Goal: Task Accomplishment & Management: Complete application form

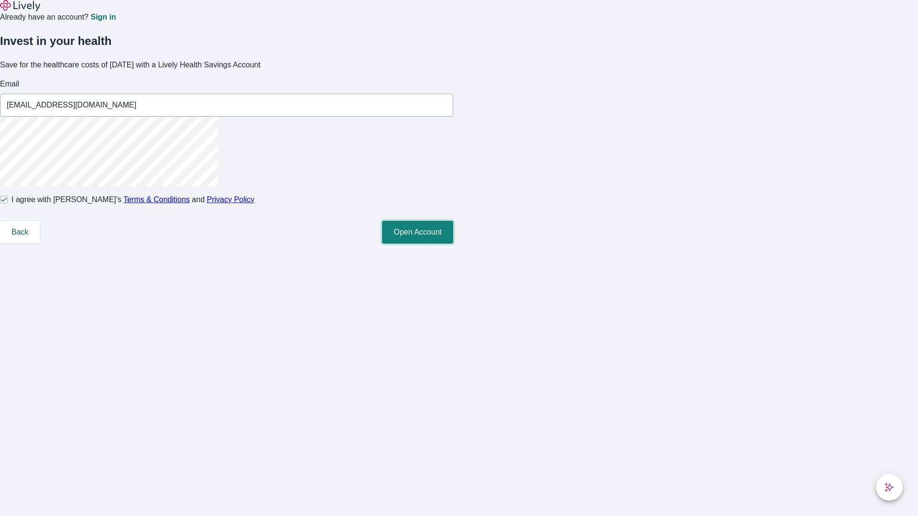
click at [453, 244] on button "Open Account" at bounding box center [417, 232] width 71 height 23
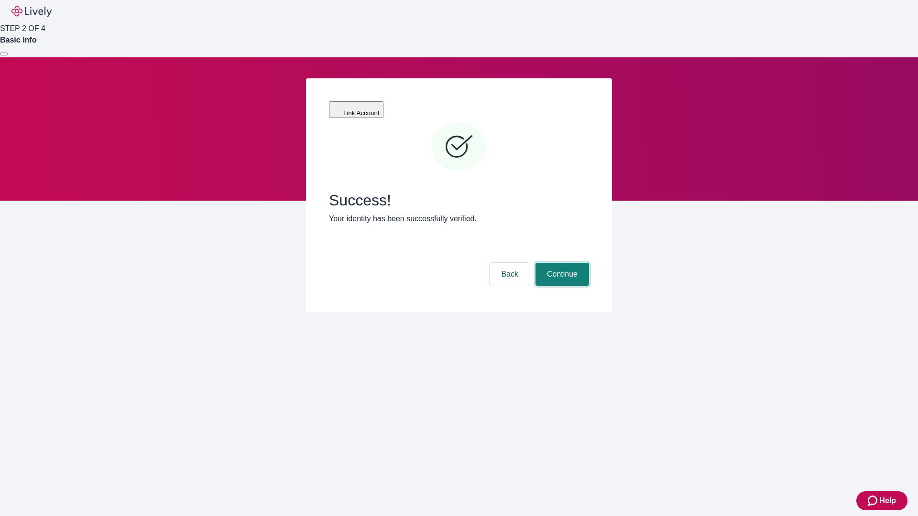
click at [561, 263] on button "Continue" at bounding box center [562, 274] width 54 height 23
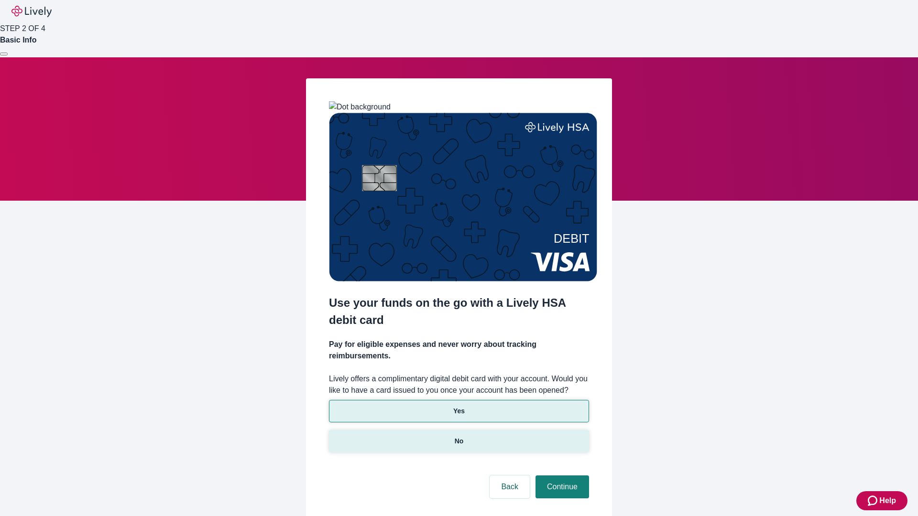
click at [458, 436] on p "No" at bounding box center [459, 441] width 9 height 10
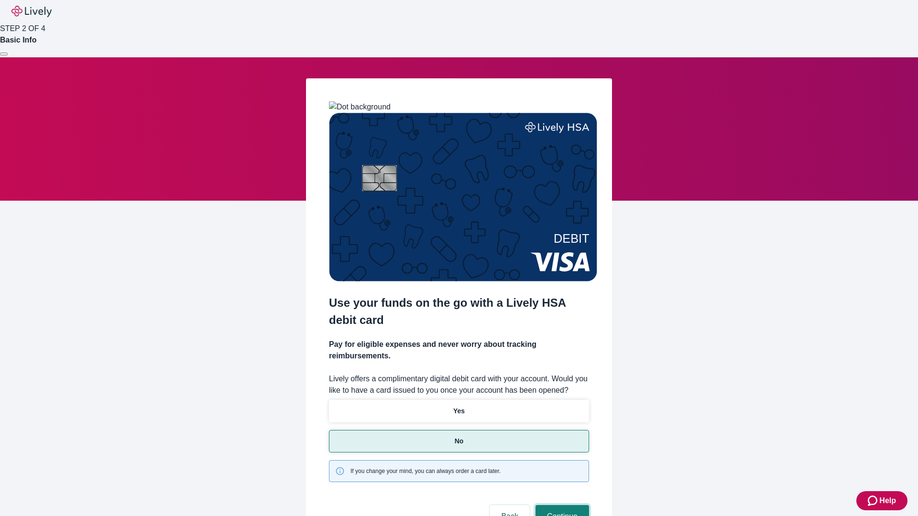
click at [561, 505] on button "Continue" at bounding box center [562, 516] width 54 height 23
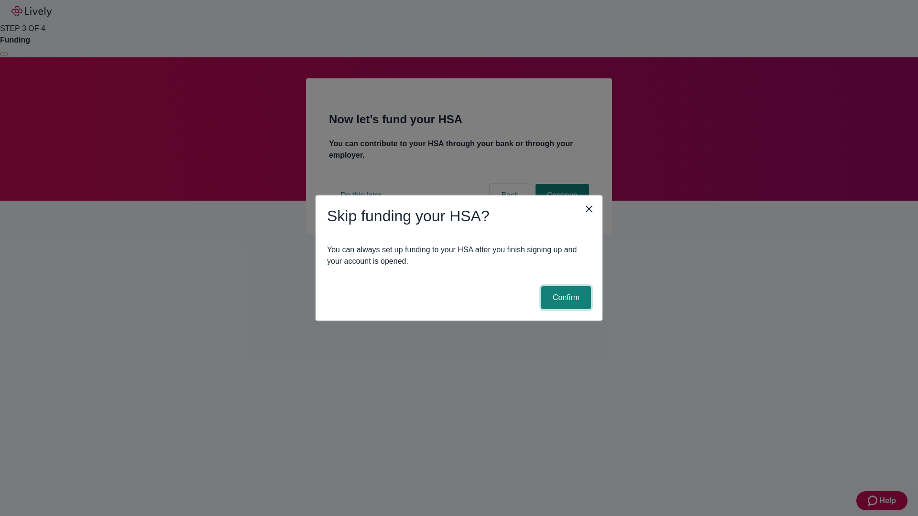
click at [565, 298] on button "Confirm" at bounding box center [566, 297] width 50 height 23
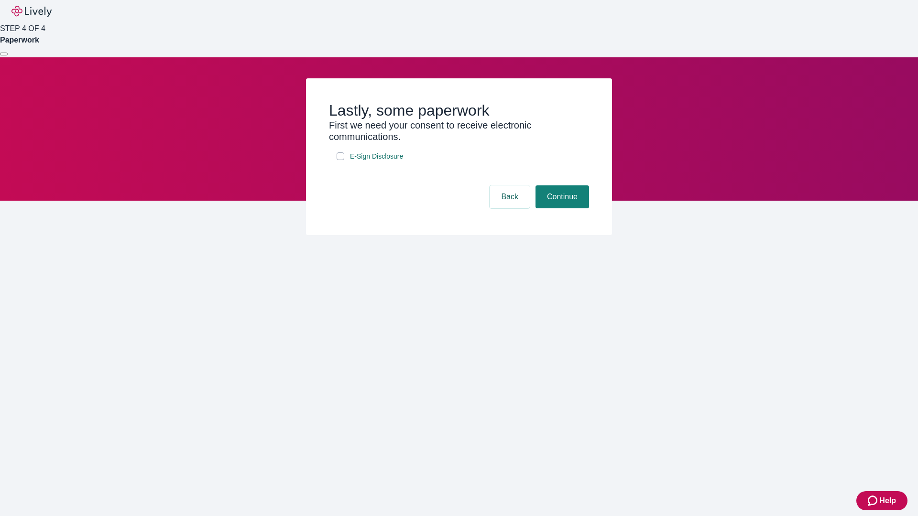
click at [340, 160] on input "E-Sign Disclosure" at bounding box center [341, 156] width 8 height 8
checkbox input "true"
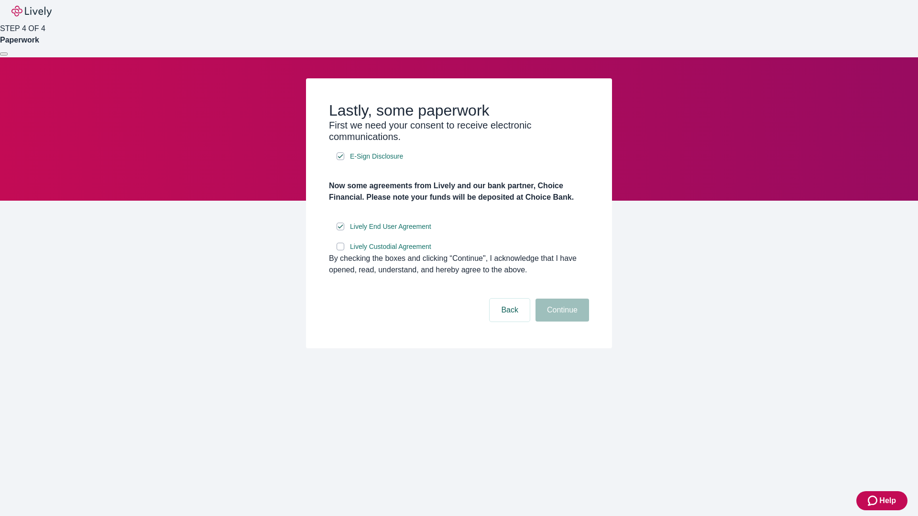
click at [340, 250] on input "Lively Custodial Agreement" at bounding box center [341, 247] width 8 height 8
checkbox input "true"
click at [561, 322] on button "Continue" at bounding box center [562, 310] width 54 height 23
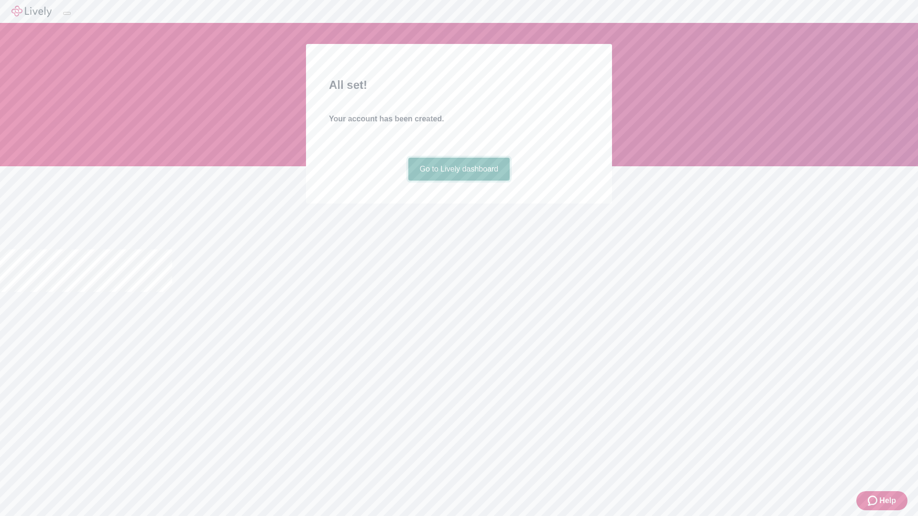
click at [458, 181] on link "Go to Lively dashboard" at bounding box center [459, 169] width 102 height 23
